Goal: Task Accomplishment & Management: Complete application form

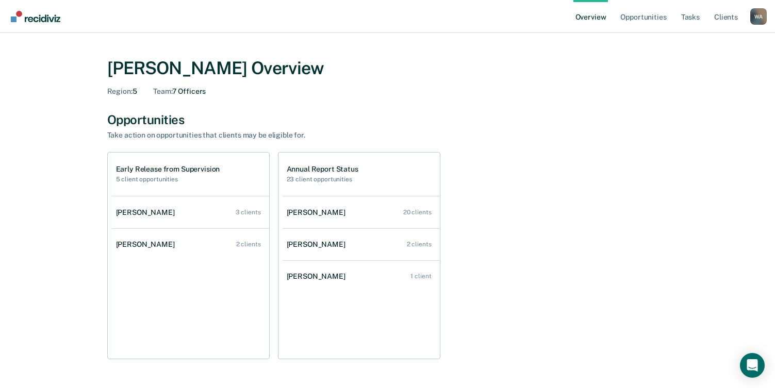
click at [32, 122] on div "[PERSON_NAME] Overview Region : 5 Team : 7 Officers Opportunities Take action o…" at bounding box center [387, 350] width 751 height 611
click at [641, 17] on link "Opportunities" at bounding box center [644, 16] width 50 height 33
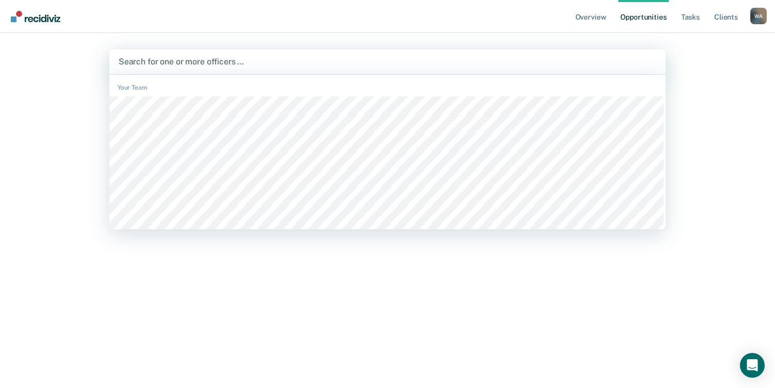
click at [178, 59] on div at bounding box center [388, 62] width 538 height 12
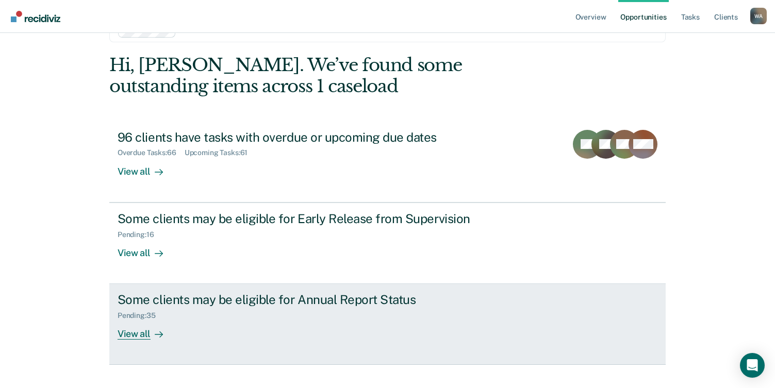
scroll to position [50, 0]
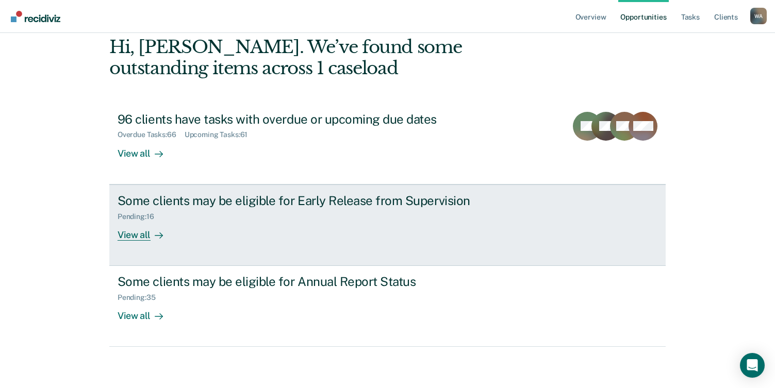
click at [197, 219] on div "Pending : 16" at bounding box center [299, 214] width 362 height 13
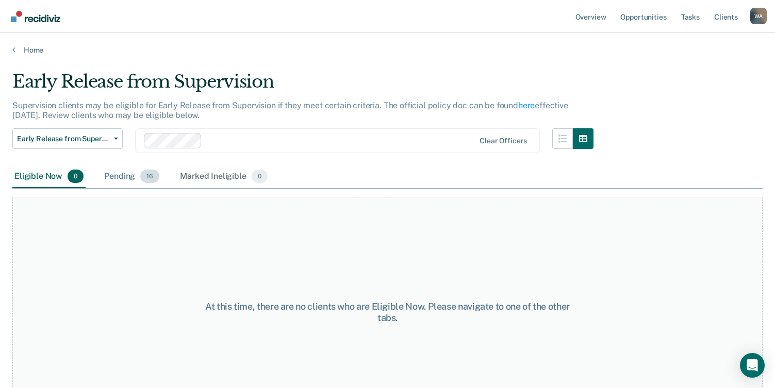
click at [126, 177] on div "Pending 16" at bounding box center [131, 177] width 59 height 23
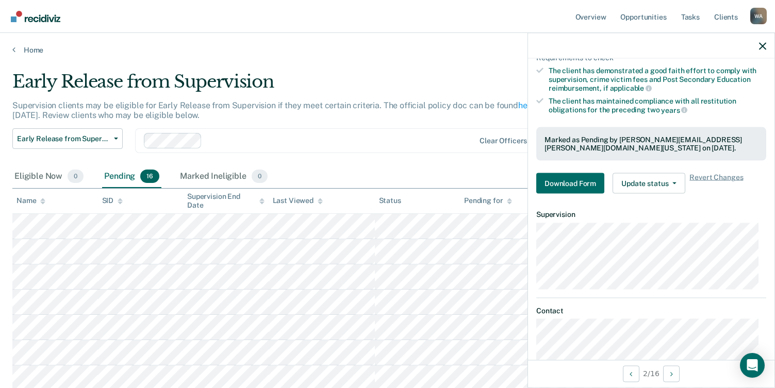
scroll to position [218, 0]
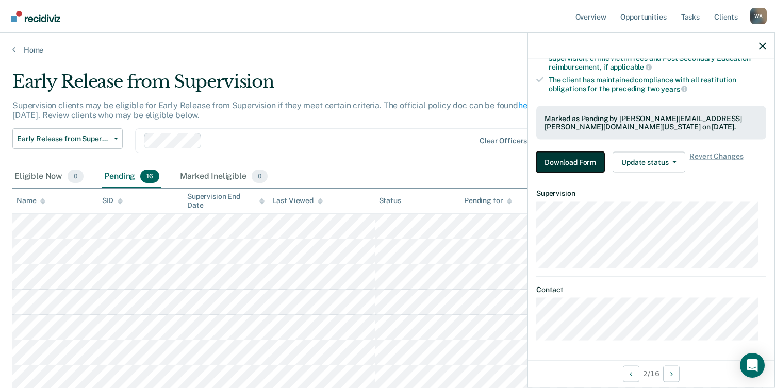
click at [568, 162] on button "Download Form" at bounding box center [570, 162] width 68 height 21
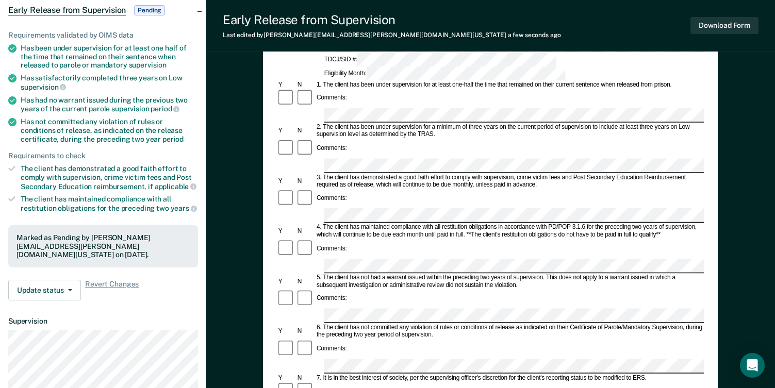
scroll to position [310, 0]
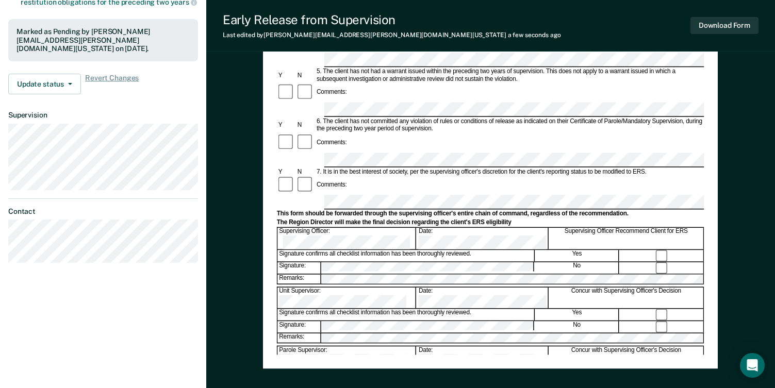
click at [387, 346] on div "Parole Supervisor: Date: Concur with Supervising Officer's Decision" at bounding box center [491, 357] width 428 height 22
click at [314, 274] on div "Remarks:" at bounding box center [491, 279] width 428 height 11
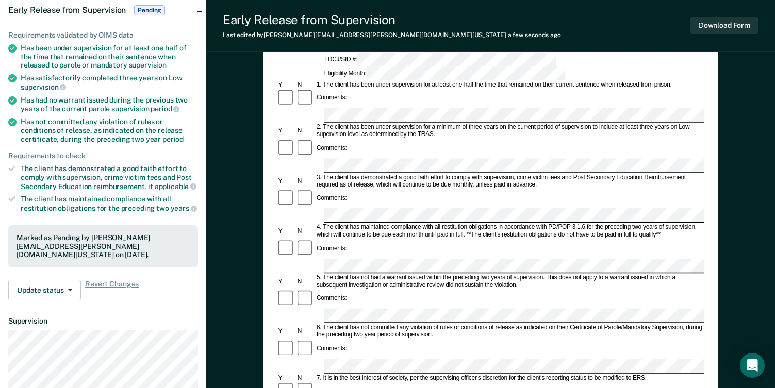
scroll to position [0, 0]
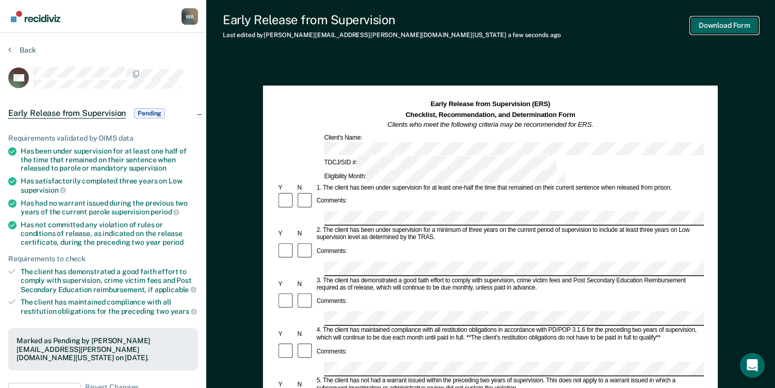
click at [713, 21] on button "Download Form" at bounding box center [725, 25] width 68 height 17
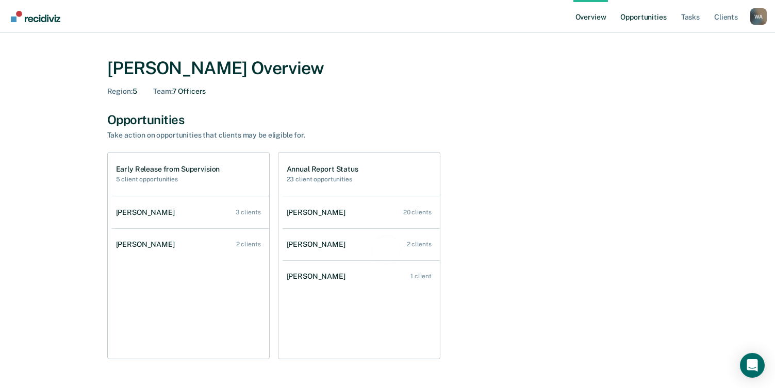
click at [646, 17] on link "Opportunities" at bounding box center [644, 16] width 50 height 33
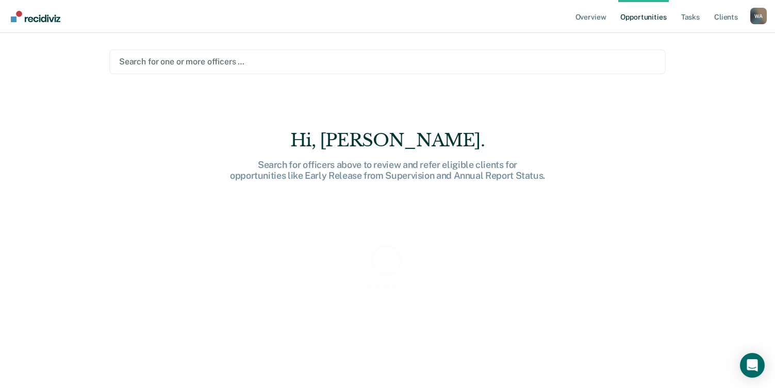
click at [227, 56] on div at bounding box center [387, 62] width 537 height 12
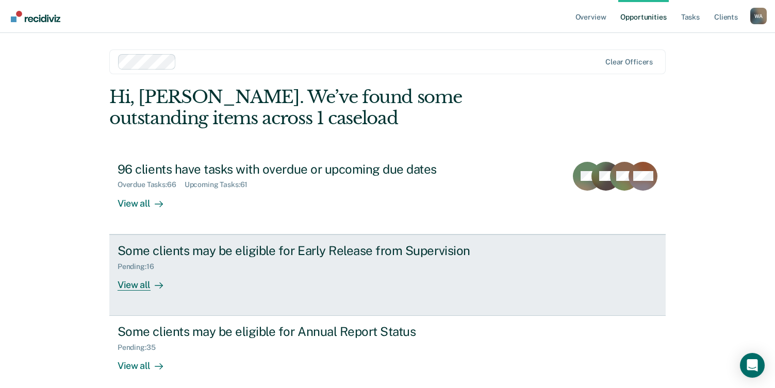
click at [161, 271] on div "View all" at bounding box center [147, 281] width 58 height 20
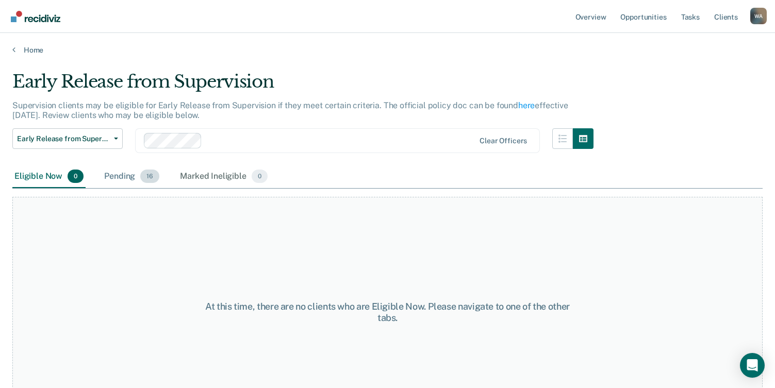
click at [135, 181] on div "Pending 16" at bounding box center [131, 177] width 59 height 23
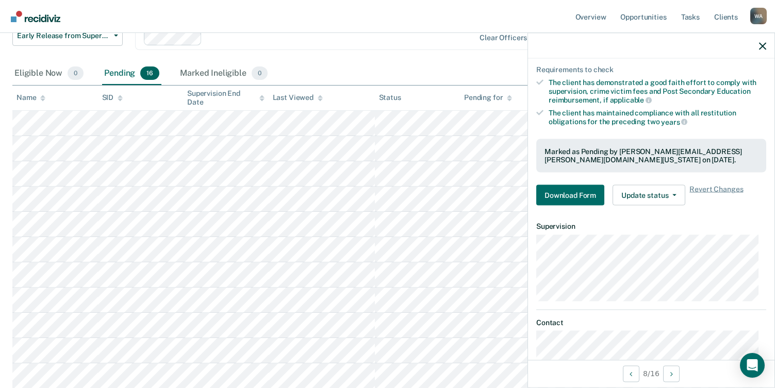
scroll to position [206, 0]
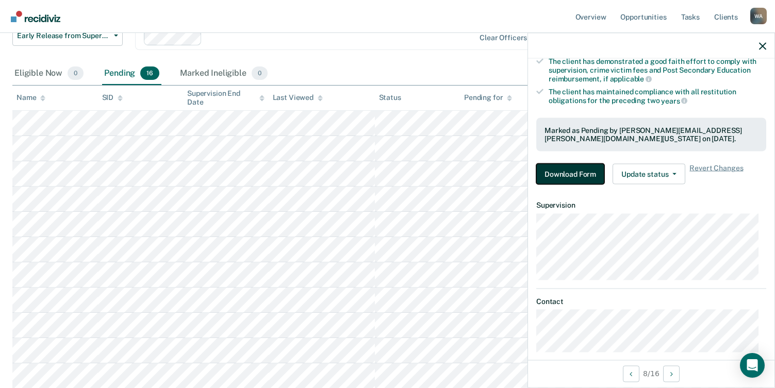
click at [577, 170] on button "Download Form" at bounding box center [570, 174] width 68 height 21
